Goal: Information Seeking & Learning: Learn about a topic

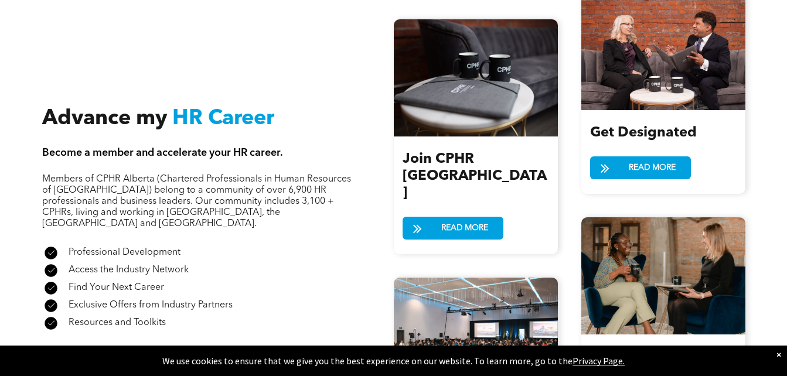
scroll to position [1407, 0]
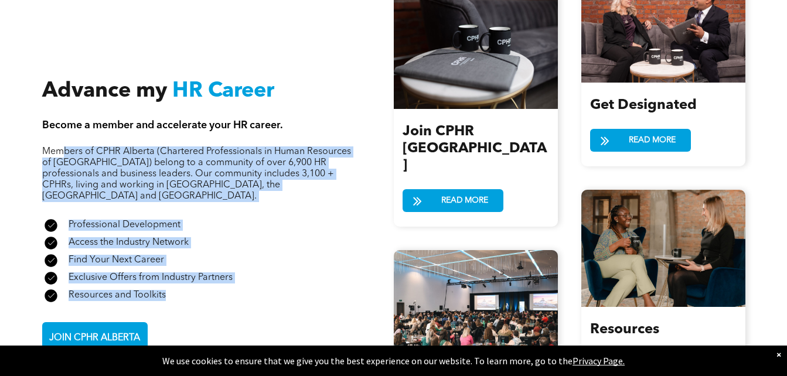
drag, startPoint x: 60, startPoint y: 127, endPoint x: 198, endPoint y: 253, distance: 186.4
click at [198, 253] on div "Advance my HR Career Become a member and accelerate your HR career. Members of …" at bounding box center [218, 217] width 352 height 276
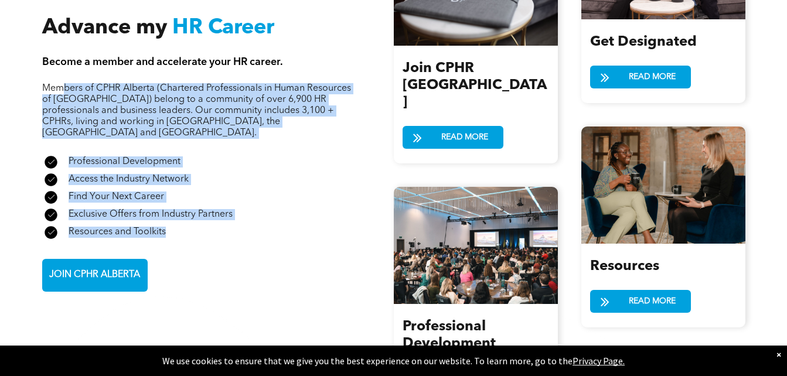
scroll to position [1466, 0]
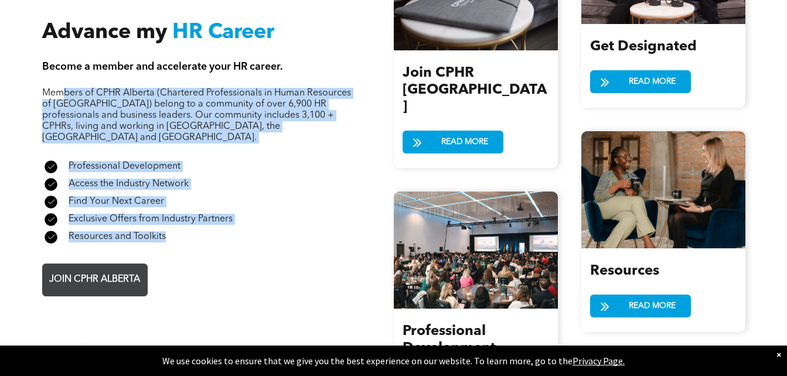
click at [97, 269] on span "JOIN CPHR ALBERTA" at bounding box center [94, 280] width 99 height 23
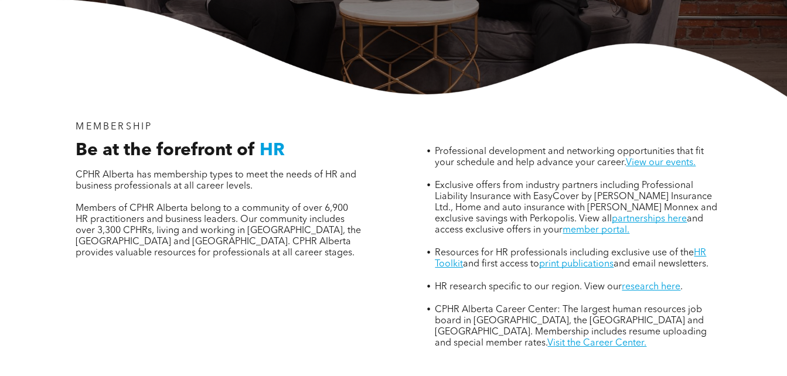
scroll to position [352, 0]
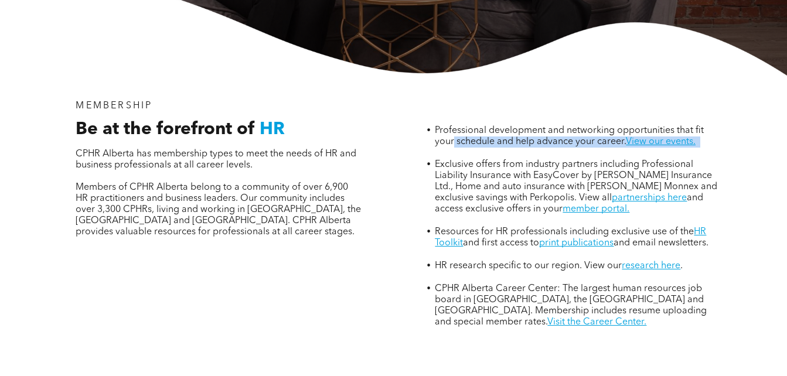
drag, startPoint x: 455, startPoint y: 85, endPoint x: 461, endPoint y: 102, distance: 18.0
click at [461, 125] on li "Professional development and networking opportunities that fit your schedule an…" at bounding box center [577, 142] width 285 height 34
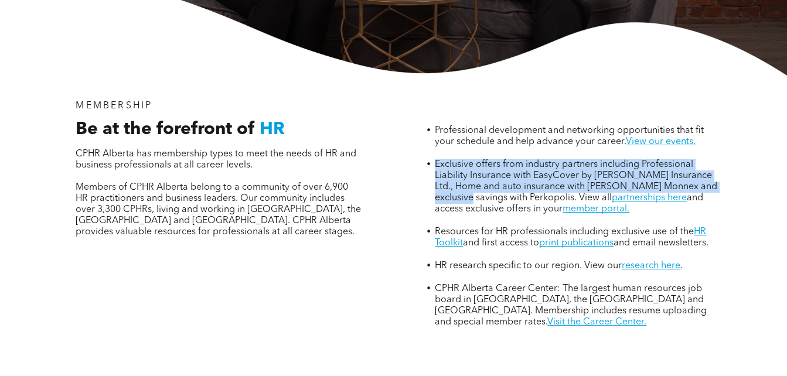
drag, startPoint x: 461, startPoint y: 102, endPoint x: 475, endPoint y: 148, distance: 47.8
click at [475, 160] on span "Exclusive offers from industry partners including Professional Liability Insura…" at bounding box center [576, 181] width 283 height 43
drag, startPoint x: 475, startPoint y: 148, endPoint x: 447, endPoint y: 191, distance: 50.9
click at [447, 227] on link "HR Toolkit" at bounding box center [570, 237] width 271 height 21
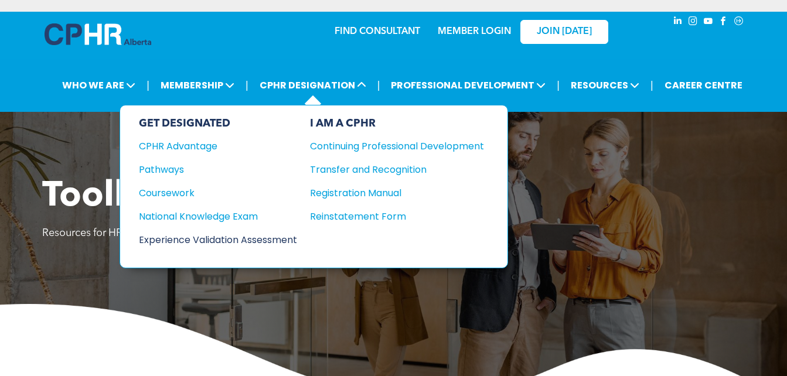
click at [176, 239] on div "Experience Validation Assessment" at bounding box center [210, 240] width 142 height 15
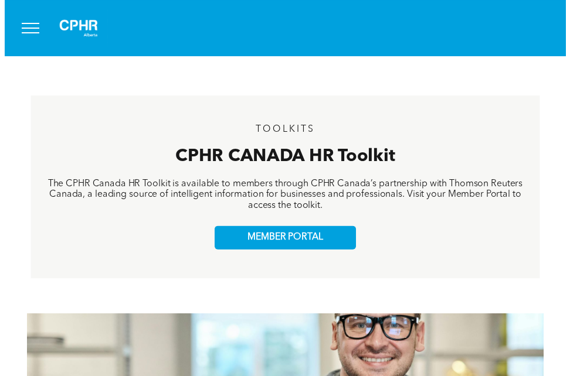
scroll to position [352, 0]
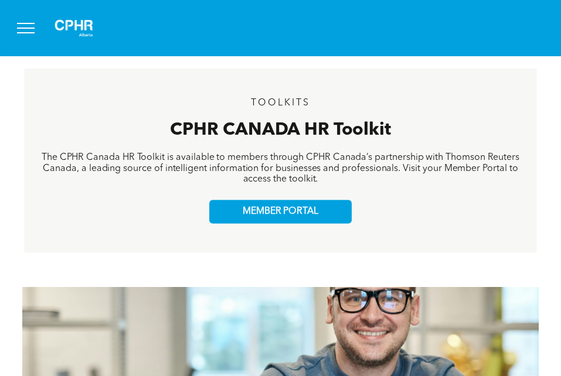
click at [22, 30] on button "menu" at bounding box center [26, 28] width 30 height 30
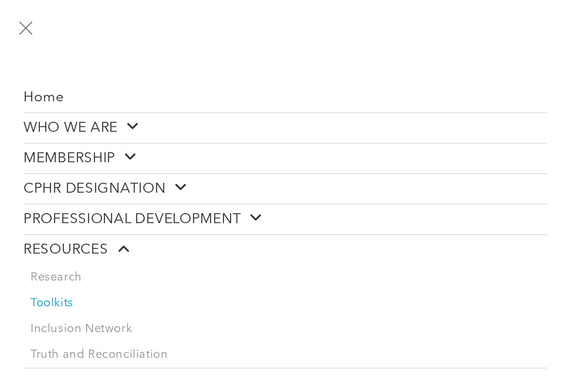
click at [129, 118] on link "WHO WE ARE" at bounding box center [284, 128] width 523 height 30
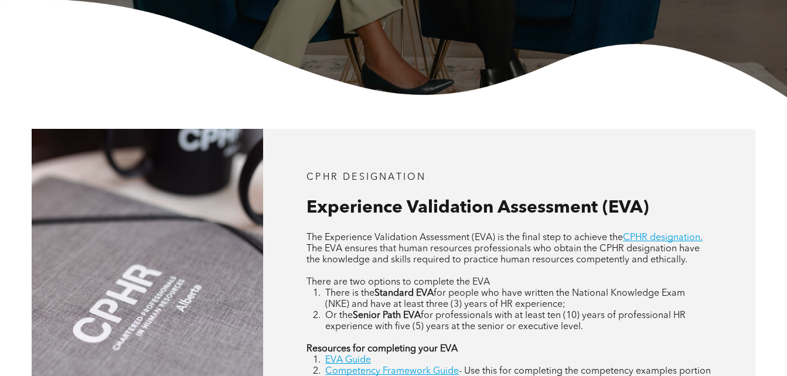
scroll to position [410, 0]
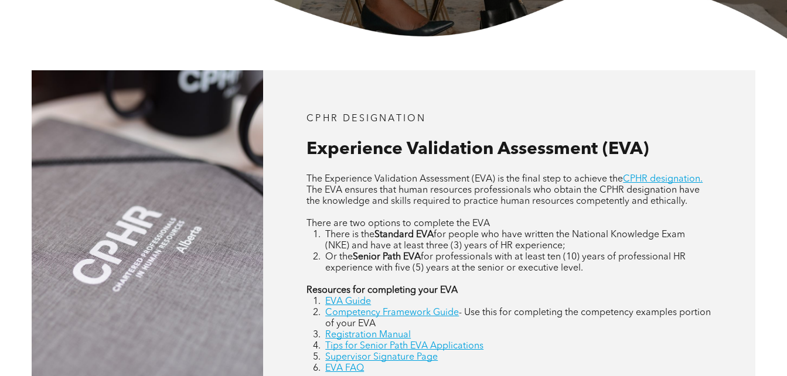
drag, startPoint x: 321, startPoint y: 178, endPoint x: 596, endPoint y: 270, distance: 290.5
click at [596, 270] on div "The Experience Validation Assessment (EVA) is the final step to achieve the CPH…" at bounding box center [509, 274] width 405 height 201
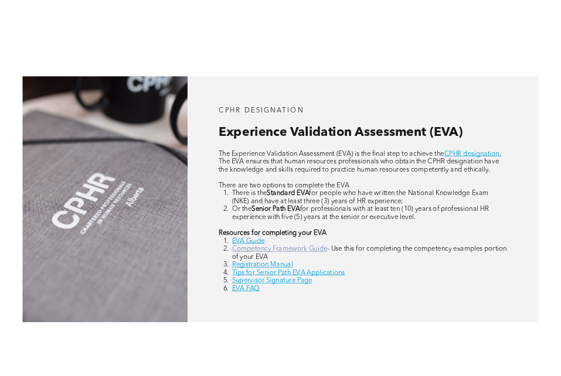
scroll to position [469, 0]
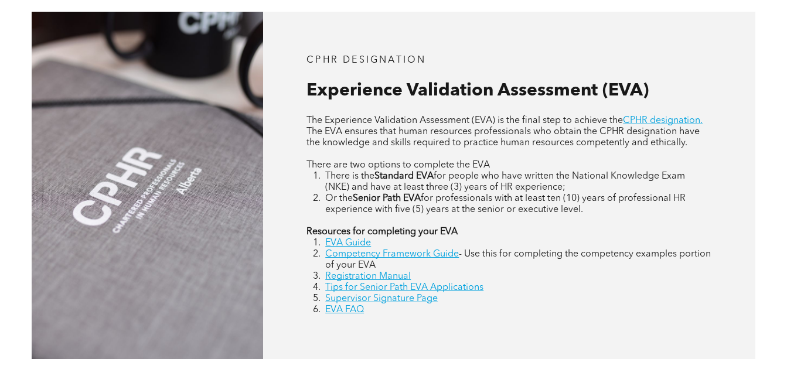
click at [563, 256] on span "- Use this for completing the competency examples portion of your EVA" at bounding box center [518, 260] width 386 height 21
drag, startPoint x: 355, startPoint y: 210, endPoint x: 538, endPoint y: 223, distance: 183.3
click at [538, 223] on div "The Experience Validation Assessment (EVA) is the final step to achieve the CPH…" at bounding box center [509, 216] width 405 height 201
click at [349, 243] on link "EVA Guide" at bounding box center [348, 243] width 46 height 9
click at [362, 242] on link "EVA Guide" at bounding box center [348, 243] width 46 height 9
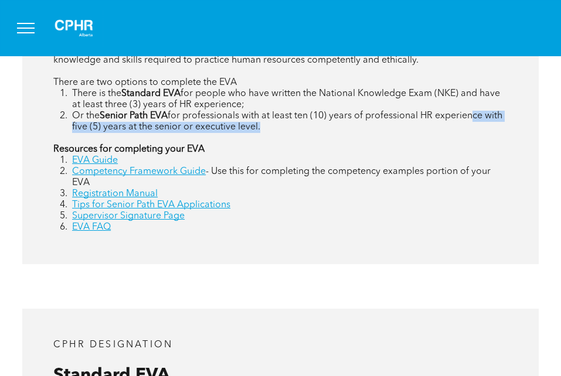
scroll to position [704, 0]
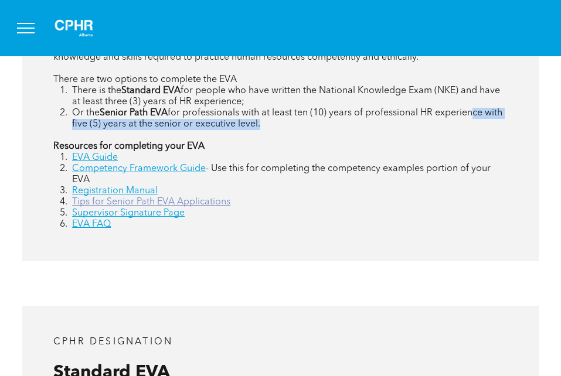
click at [111, 203] on link "Tips for Senior Path EVA Applications" at bounding box center [151, 202] width 158 height 9
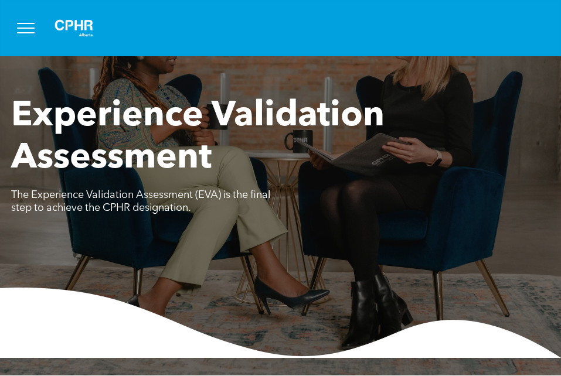
scroll to position [117, 0]
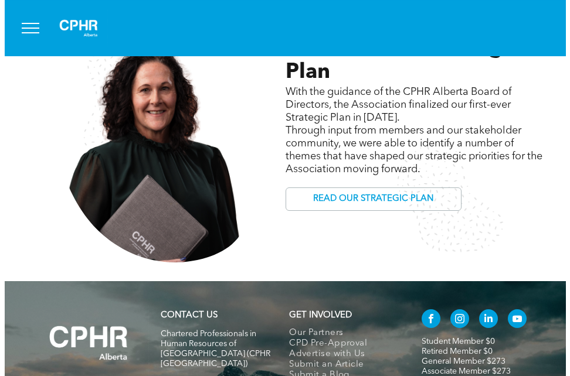
scroll to position [938, 0]
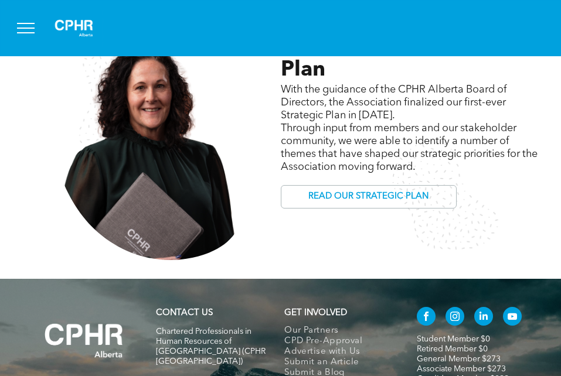
click at [29, 26] on button "menu" at bounding box center [26, 28] width 30 height 30
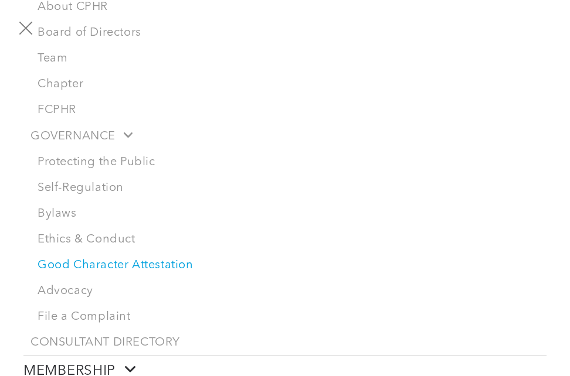
scroll to position [176, 0]
click at [88, 189] on link "Self-Regulation" at bounding box center [288, 188] width 516 height 26
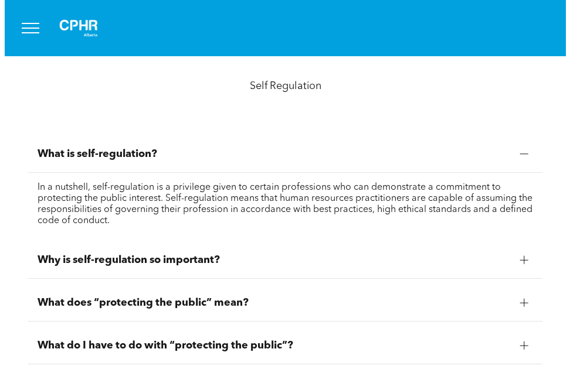
scroll to position [997, 0]
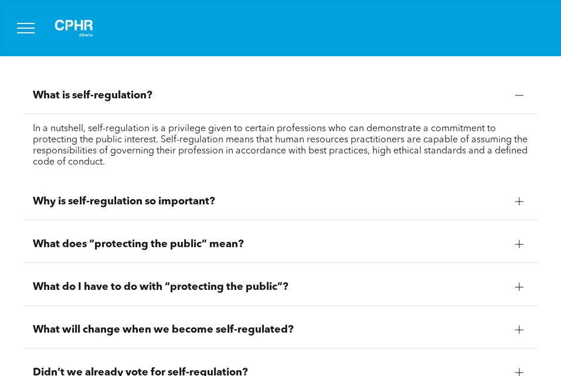
click at [39, 25] on button "menu" at bounding box center [26, 28] width 30 height 30
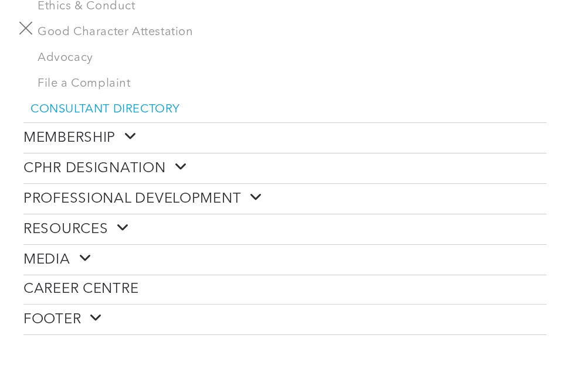
scroll to position [410, 0]
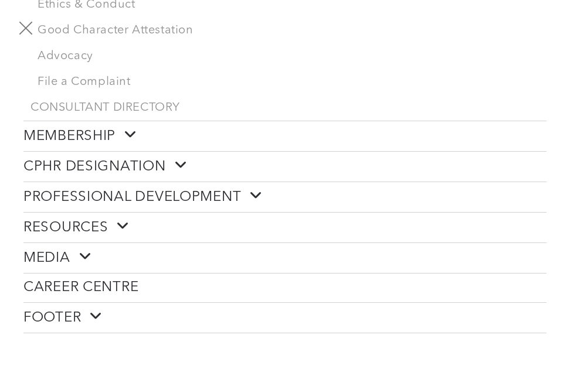
click at [191, 158] on link "CPHR DESIGNATION" at bounding box center [284, 167] width 523 height 30
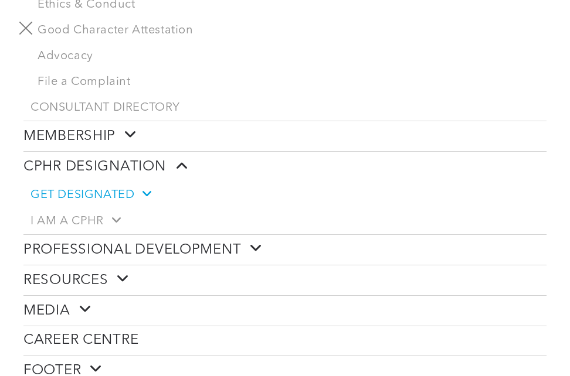
click at [135, 189] on span at bounding box center [142, 194] width 16 height 12
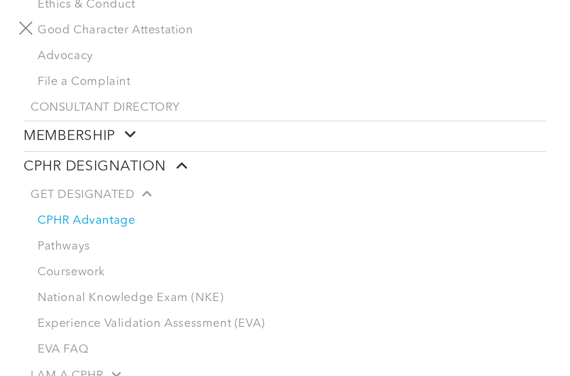
click at [96, 220] on link "CPHR Advantage" at bounding box center [288, 221] width 516 height 26
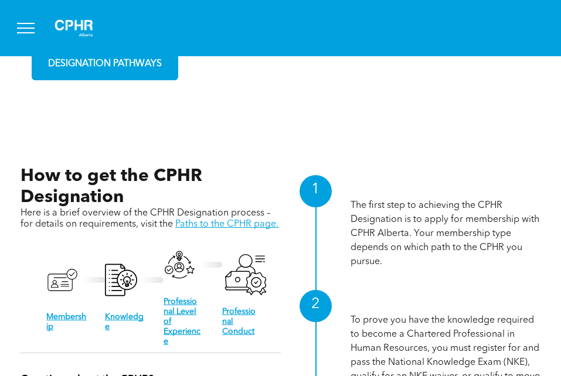
scroll to position [1114, 0]
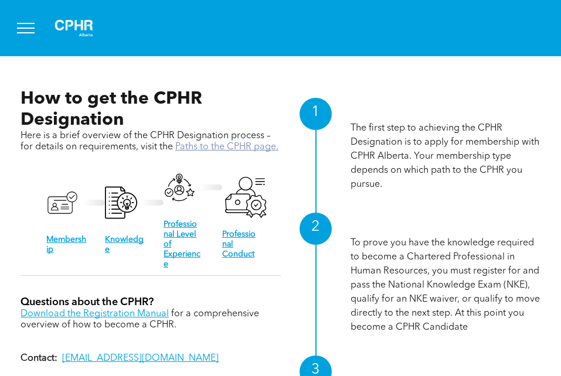
click at [230, 142] on link "Paths to the CPHR page." at bounding box center [226, 146] width 103 height 9
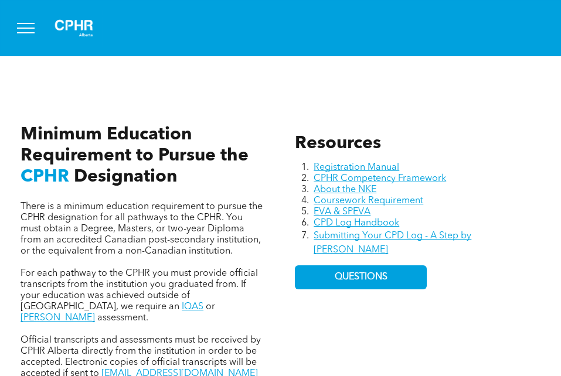
scroll to position [410, 0]
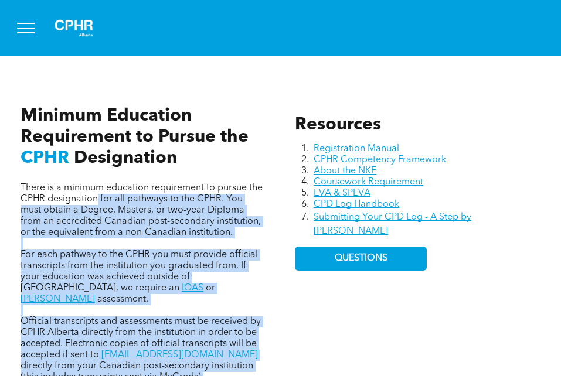
drag, startPoint x: 99, startPoint y: 212, endPoint x: 261, endPoint y: 366, distance: 224.4
click at [261, 366] on div "There is a minimum education requirement to pursue the CPHR designation for all…" at bounding box center [143, 236] width 264 height 314
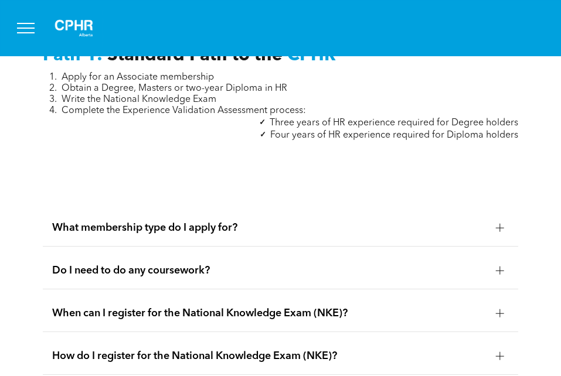
scroll to position [1492, 0]
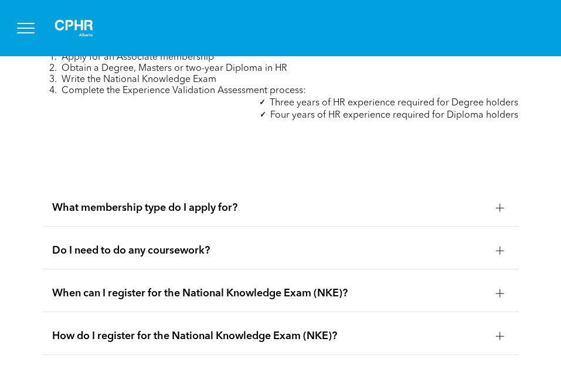
click at [490, 233] on div "Do I need to do any coursework?" at bounding box center [280, 251] width 475 height 37
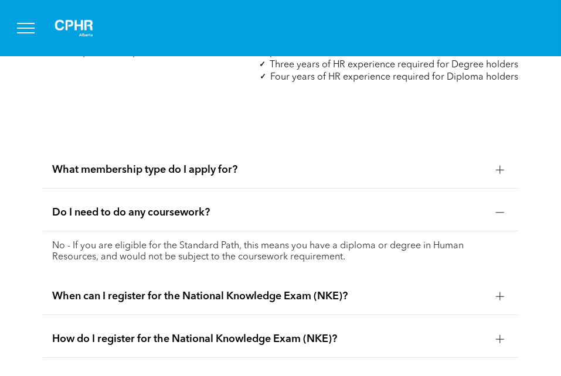
scroll to position [1551, 0]
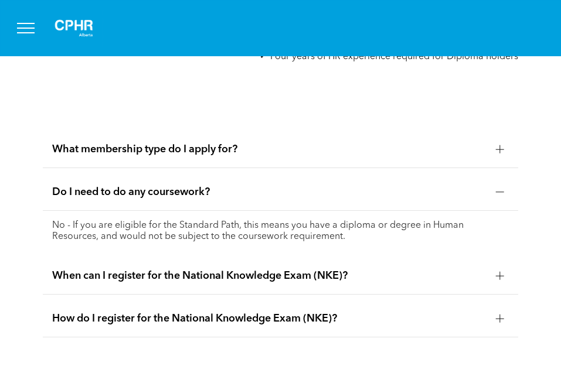
click at [498, 272] on div at bounding box center [500, 276] width 8 height 8
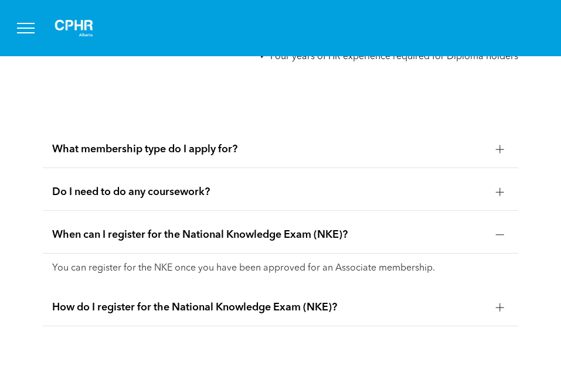
click at [500, 304] on div at bounding box center [500, 308] width 1 height 8
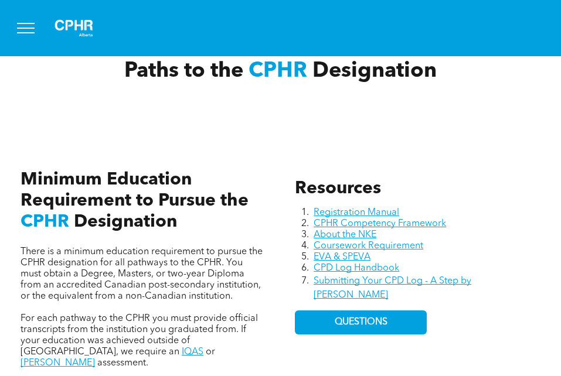
scroll to position [378, 0]
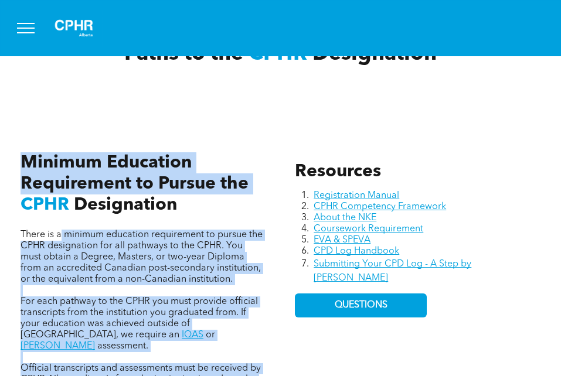
drag, startPoint x: 50, startPoint y: 208, endPoint x: 60, endPoint y: 239, distance: 32.8
click at [60, 239] on div "There is a minimum education requirement to pursue the CPHR designation for all…" at bounding box center [143, 282] width 264 height 314
drag, startPoint x: 59, startPoint y: 239, endPoint x: 99, endPoint y: 250, distance: 41.4
click at [99, 250] on span "There is a minimum education requirement to pursue the CPHR designation for all…" at bounding box center [142, 257] width 242 height 54
click at [73, 273] on span "There is a minimum education requirement to pursue the CPHR designation for all…" at bounding box center [142, 257] width 242 height 54
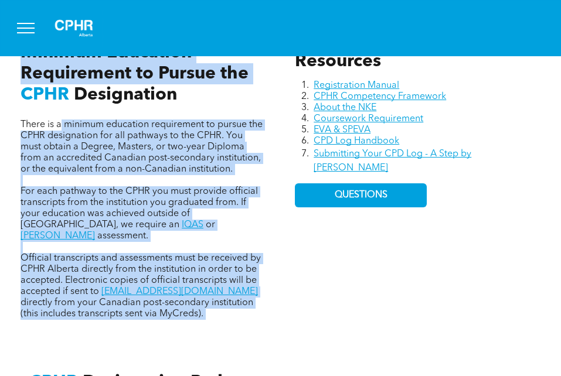
scroll to position [495, 0]
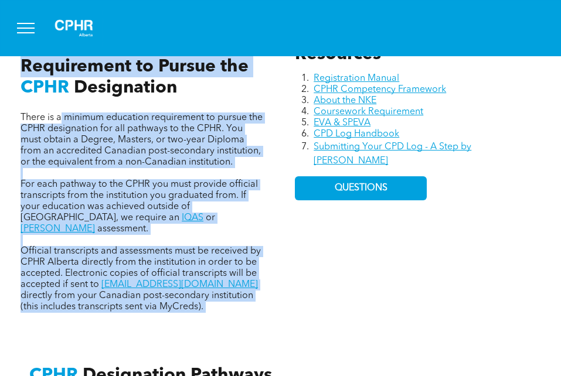
click at [128, 140] on span "There is a minimum education requirement to pursue the CPHR designation for all…" at bounding box center [142, 140] width 242 height 54
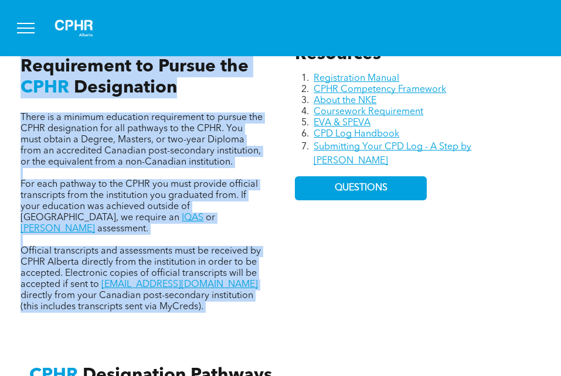
drag, startPoint x: 23, startPoint y: 114, endPoint x: 3, endPoint y: 326, distance: 213.2
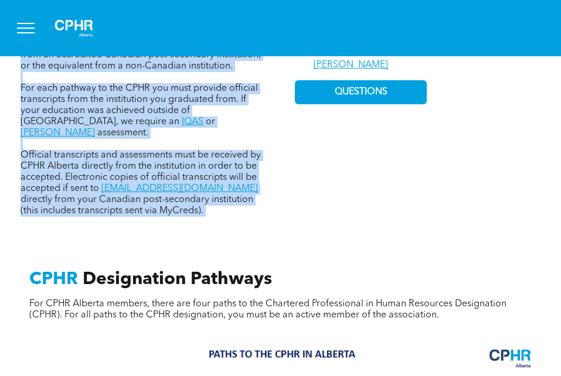
scroll to position [613, 0]
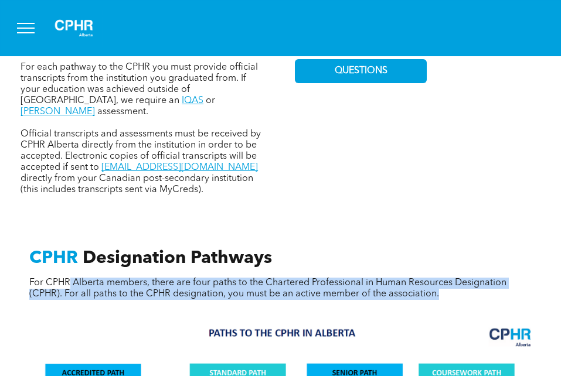
drag, startPoint x: 72, startPoint y: 269, endPoint x: 471, endPoint y: 281, distance: 400.1
click at [471, 281] on p "For CPHR Alberta members, there are four paths to the Chartered Professional in…" at bounding box center [280, 289] width 502 height 22
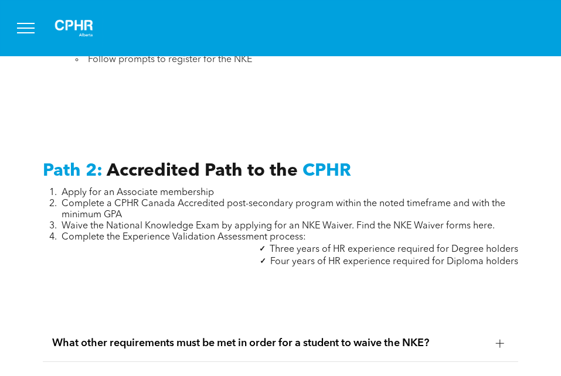
scroll to position [1844, 0]
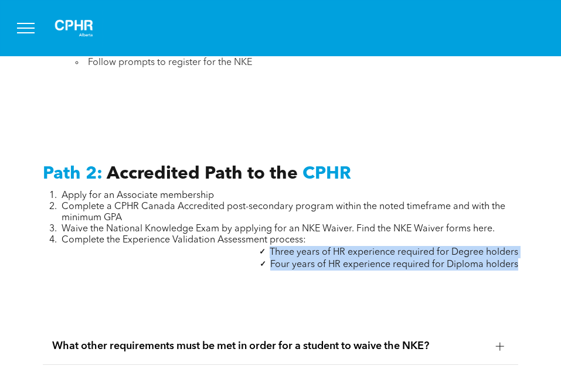
drag, startPoint x: 272, startPoint y: 240, endPoint x: 535, endPoint y: 252, distance: 262.9
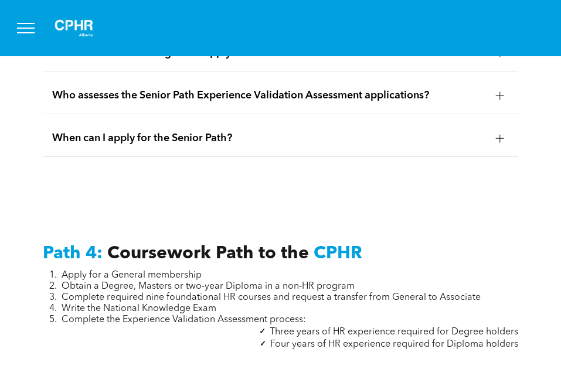
scroll to position [3662, 0]
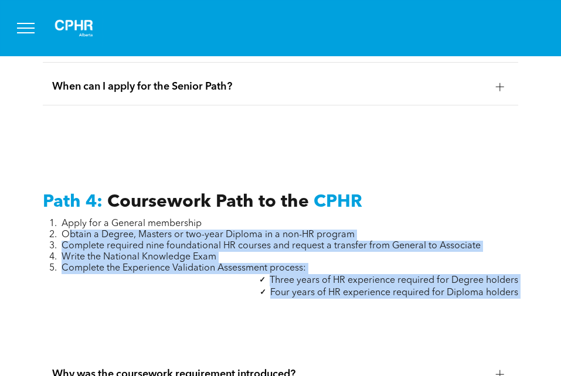
drag, startPoint x: 73, startPoint y: 208, endPoint x: 54, endPoint y: 287, distance: 81.3
click at [54, 287] on div "Path 4: Coursework Path to the CPHR Apply for a General membership Obtain a Deg…" at bounding box center [280, 252] width 494 height 141
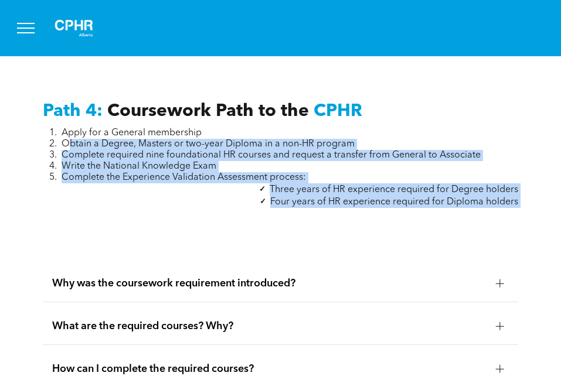
scroll to position [3779, 0]
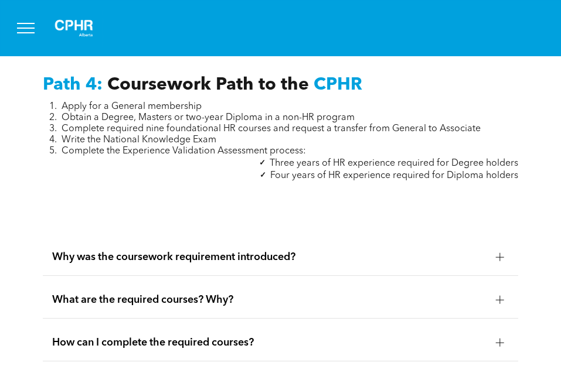
click at [265, 251] on span "Why was the coursework requirement introduced?" at bounding box center [269, 257] width 434 height 13
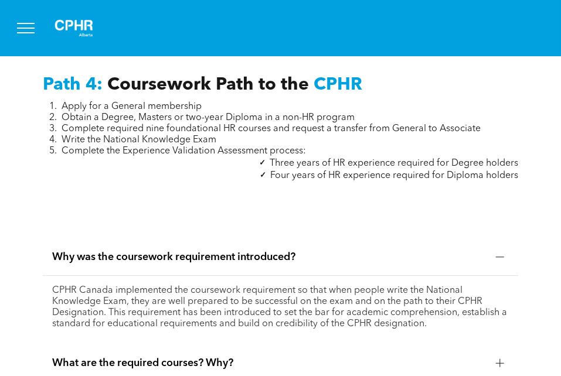
click at [264, 251] on span "Why was the coursework requirement introduced?" at bounding box center [269, 257] width 434 height 13
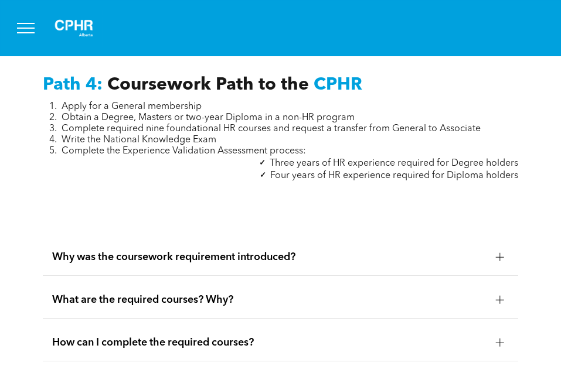
click at [217, 294] on span "What are the required courses? Why?" at bounding box center [269, 300] width 434 height 13
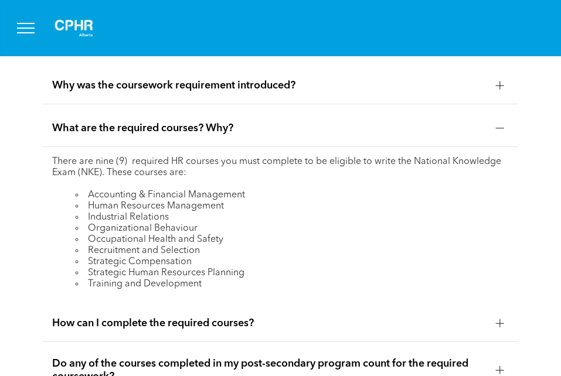
scroll to position [3955, 0]
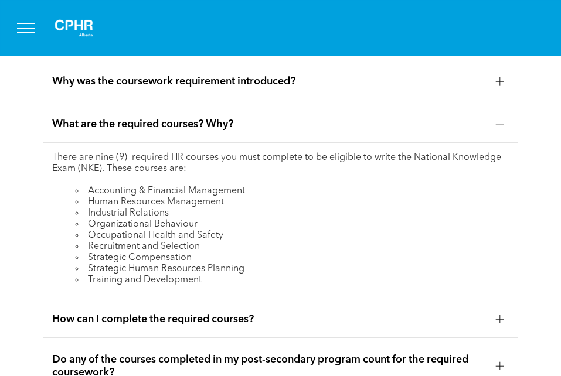
click at [229, 313] on span "How can I complete the required courses?" at bounding box center [269, 319] width 434 height 13
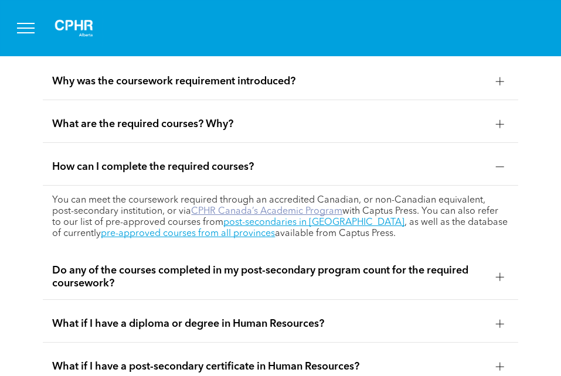
click at [232, 207] on link "CPHR Canada’s Academic Program" at bounding box center [266, 211] width 151 height 9
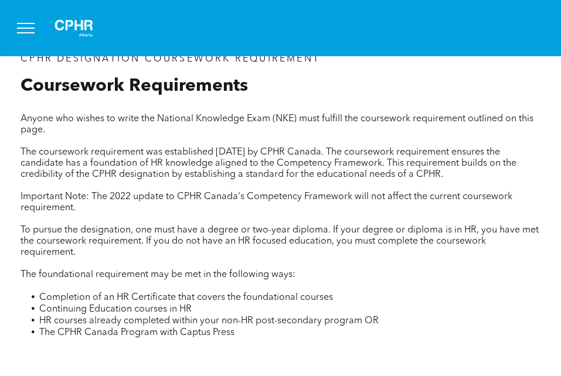
scroll to position [352, 0]
drag, startPoint x: 426, startPoint y: 244, endPoint x: 399, endPoint y: 243, distance: 27.0
click at [425, 244] on span "To pursue the designation, one must have a degree or two-year diploma. If your …" at bounding box center [280, 241] width 518 height 32
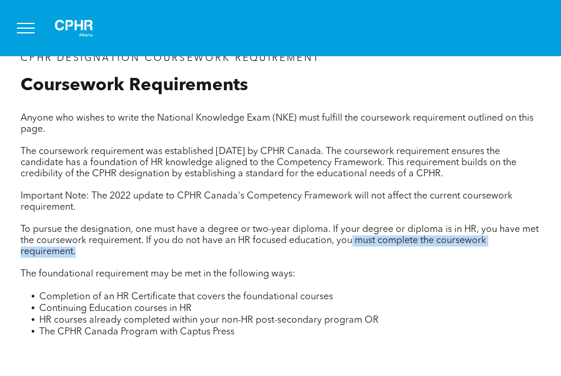
drag, startPoint x: 351, startPoint y: 240, endPoint x: 392, endPoint y: 262, distance: 45.6
click at [392, 262] on div "Anyone who wishes to write the National Knowledge Exam (NKE) must fulfill the c…" at bounding box center [281, 232] width 520 height 239
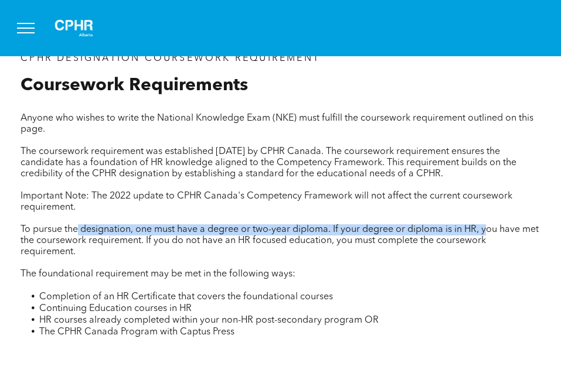
drag, startPoint x: 77, startPoint y: 230, endPoint x: 487, endPoint y: 235, distance: 409.9
click at [487, 235] on p "To pursue the designation, one must have a degree or two-year diploma. If your …" at bounding box center [281, 241] width 520 height 33
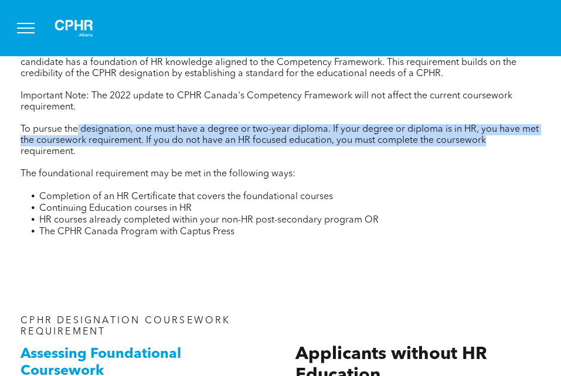
scroll to position [469, 0]
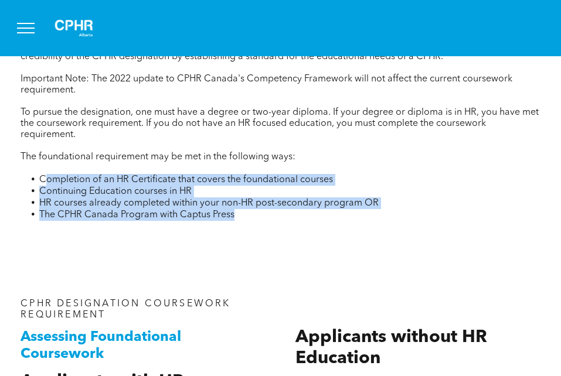
drag, startPoint x: 53, startPoint y: 176, endPoint x: 348, endPoint y: 213, distance: 297.3
click at [348, 213] on ul "Completion of an HR Certificate that covers the foundational courses Continuing…" at bounding box center [281, 197] width 520 height 47
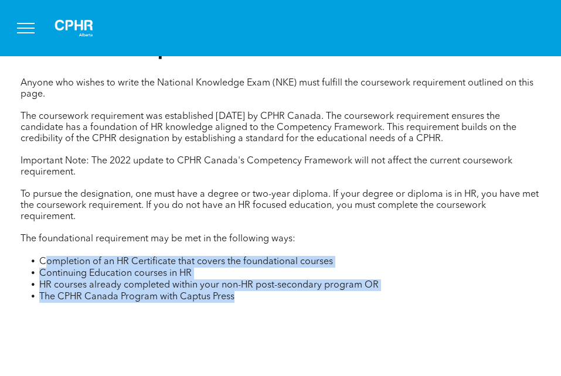
scroll to position [352, 0]
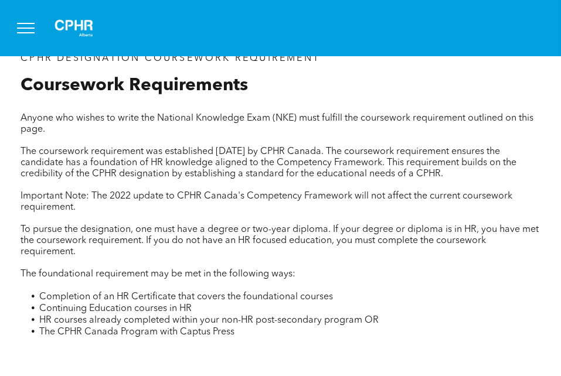
click at [372, 285] on p at bounding box center [281, 285] width 520 height 11
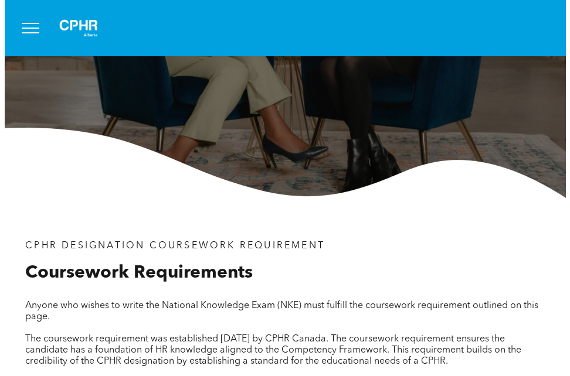
scroll to position [0, 0]
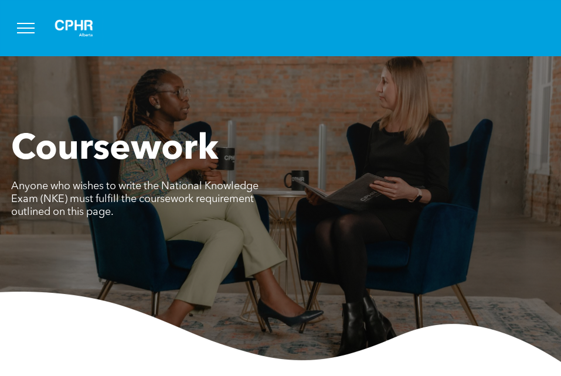
click at [20, 25] on button "menu" at bounding box center [26, 28] width 30 height 30
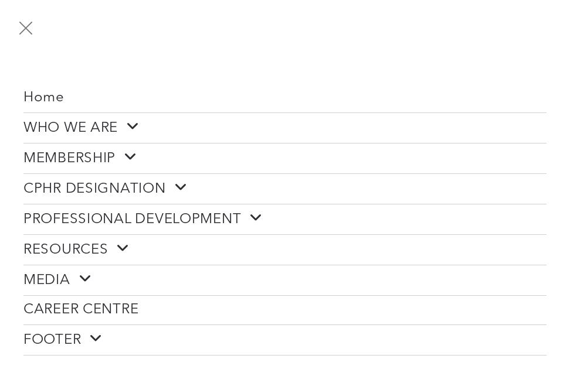
click at [127, 159] on span at bounding box center [127, 157] width 22 height 15
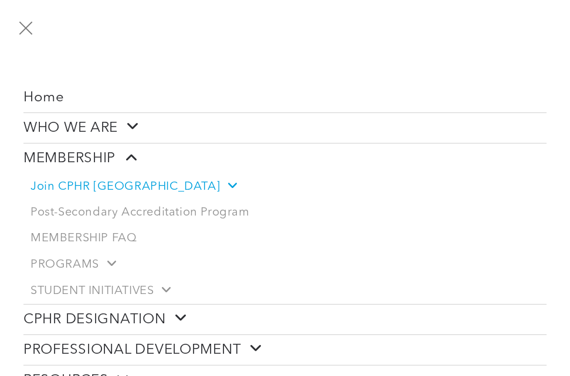
click at [155, 185] on link "Join CPHR [GEOGRAPHIC_DATA]" at bounding box center [284, 187] width 523 height 26
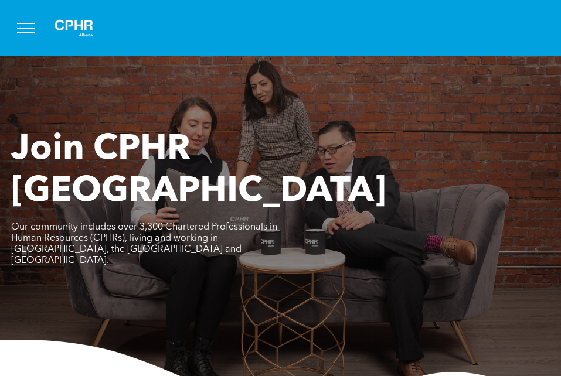
click at [26, 23] on span "menu" at bounding box center [26, 23] width 18 height 1
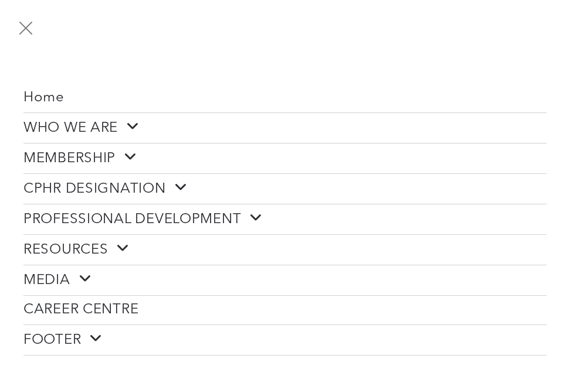
click at [95, 334] on span at bounding box center [92, 338] width 22 height 15
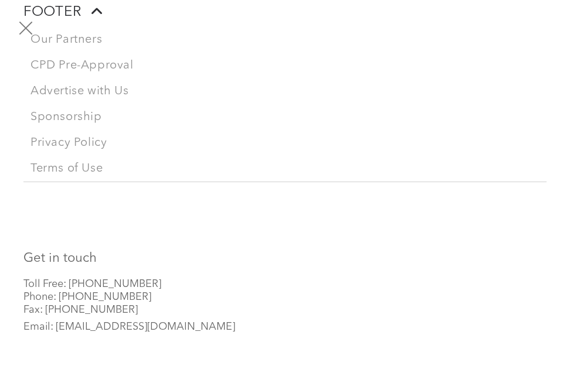
scroll to position [344, 0]
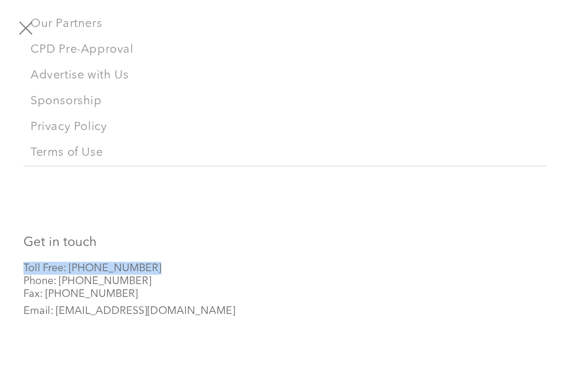
drag, startPoint x: 108, startPoint y: 266, endPoint x: 20, endPoint y: 264, distance: 88.0
click at [20, 264] on div "Get in touch Toll Free: 1-800-668-6125 Phone: 403-209-2420 Fax: 403-209-2401 Em…" at bounding box center [285, 280] width 570 height 211
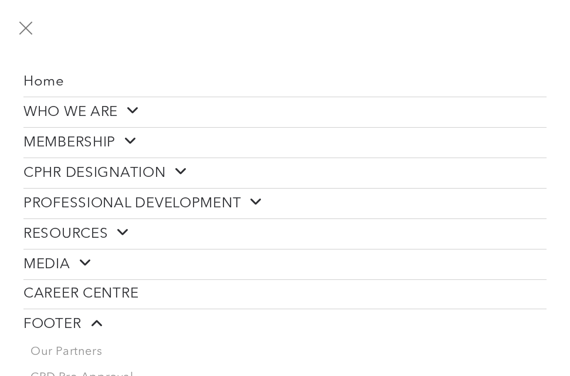
scroll to position [0, 0]
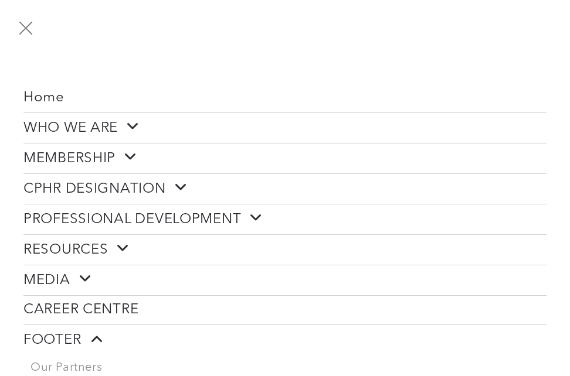
click at [132, 127] on span at bounding box center [129, 126] width 22 height 15
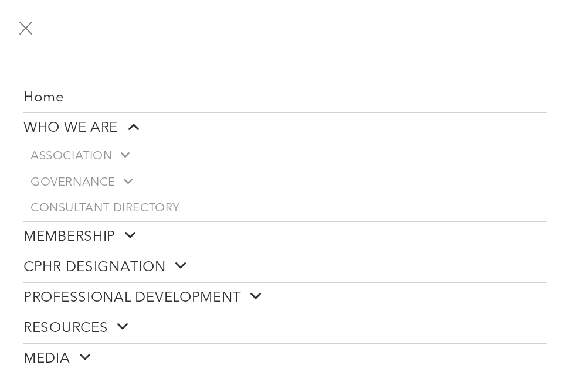
click at [185, 260] on span at bounding box center [177, 266] width 22 height 15
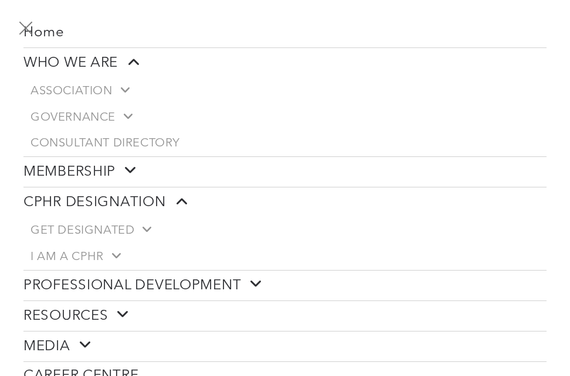
scroll to position [176, 0]
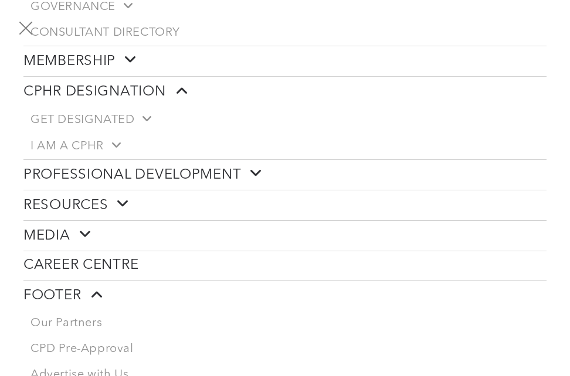
click at [263, 169] on span at bounding box center [252, 173] width 22 height 15
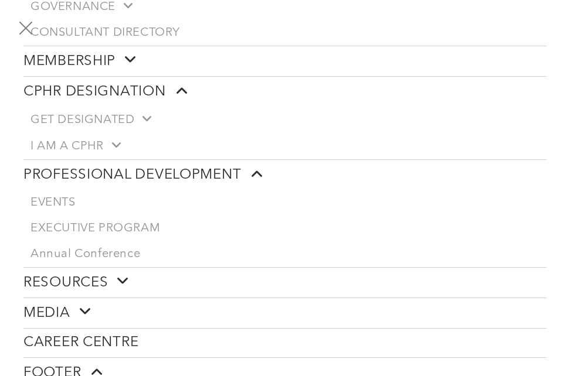
click at [114, 274] on span at bounding box center [119, 281] width 22 height 15
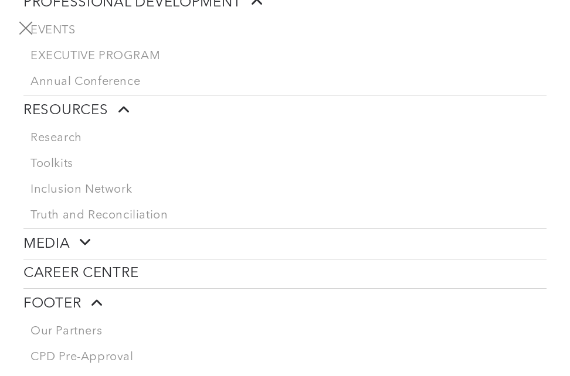
scroll to position [469, 0]
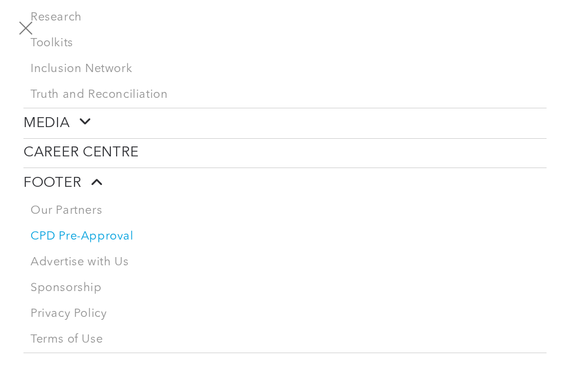
click at [116, 230] on span "CPD Pre-Approval" at bounding box center [81, 237] width 103 height 14
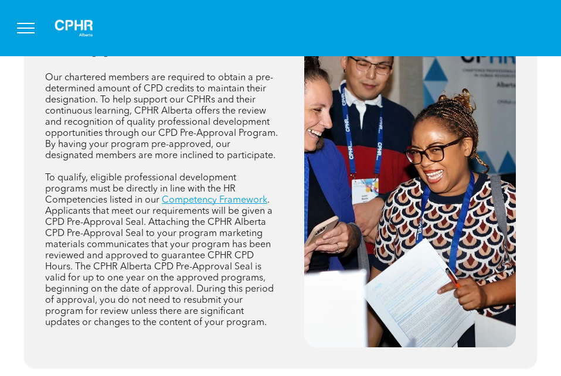
scroll to position [528, 0]
